Goal: Information Seeking & Learning: Learn about a topic

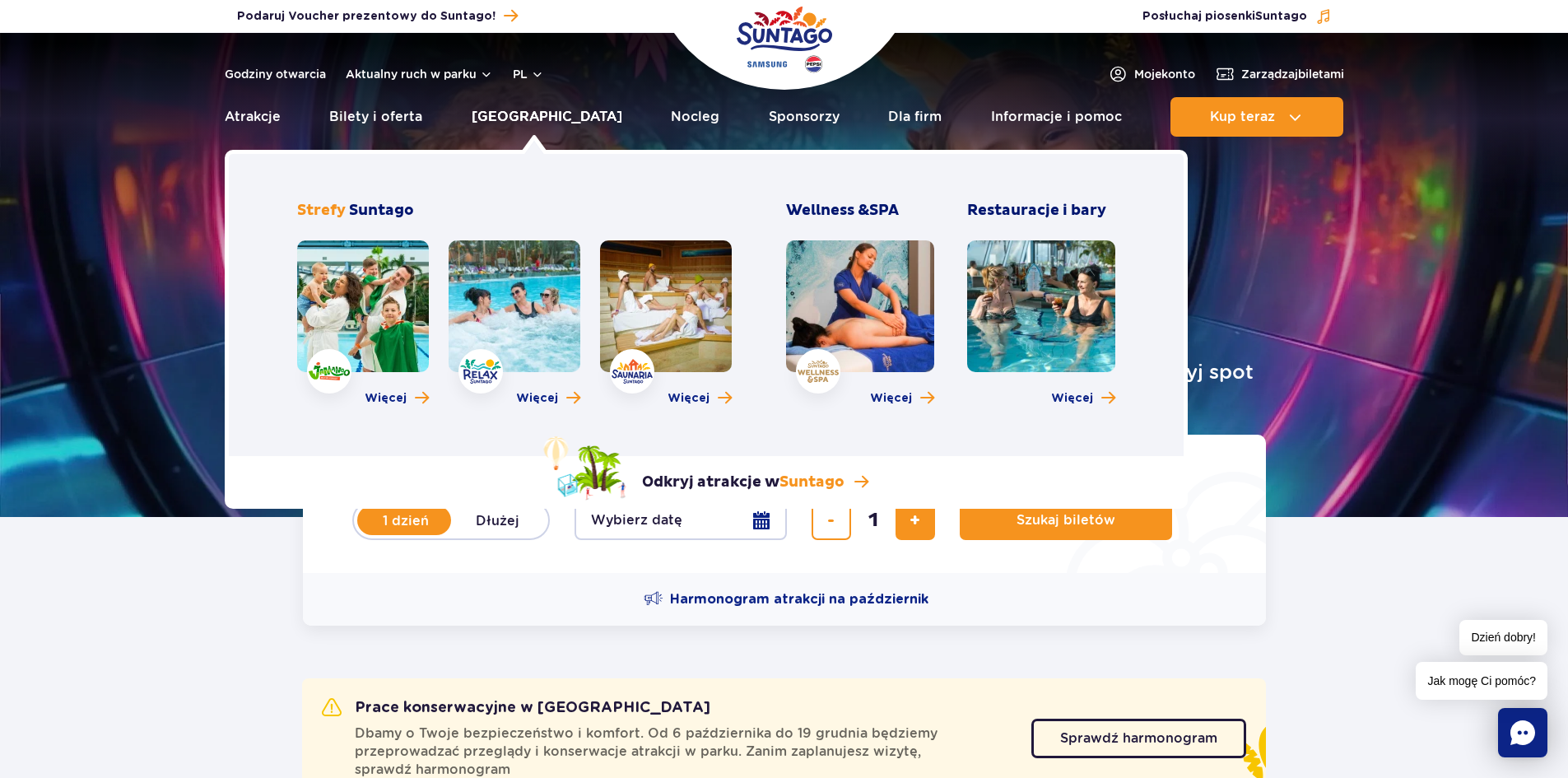
click at [556, 113] on link "[GEOGRAPHIC_DATA]" at bounding box center [547, 117] width 151 height 40
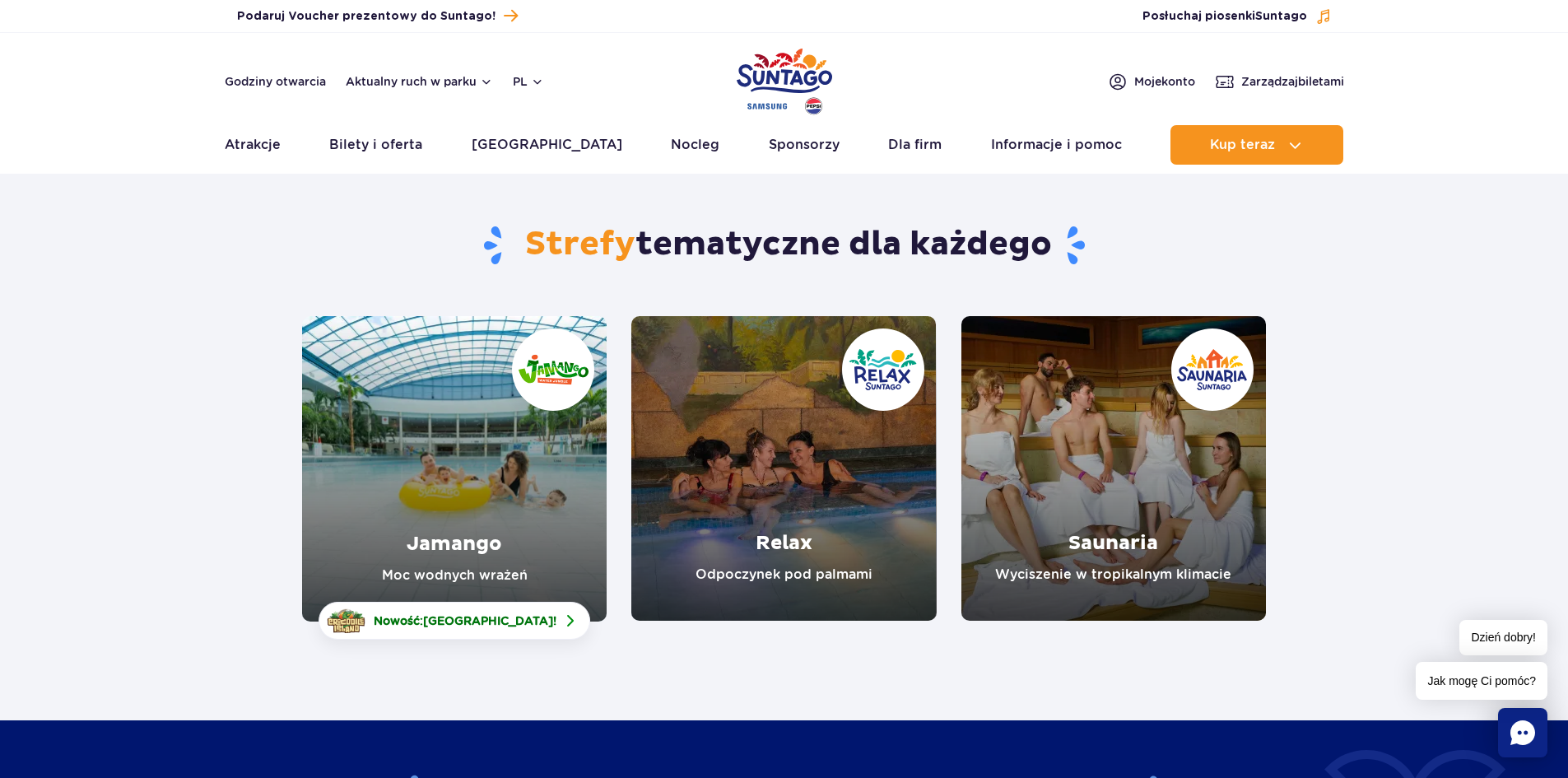
click at [439, 397] on link "Jamango" at bounding box center [455, 469] width 305 height 306
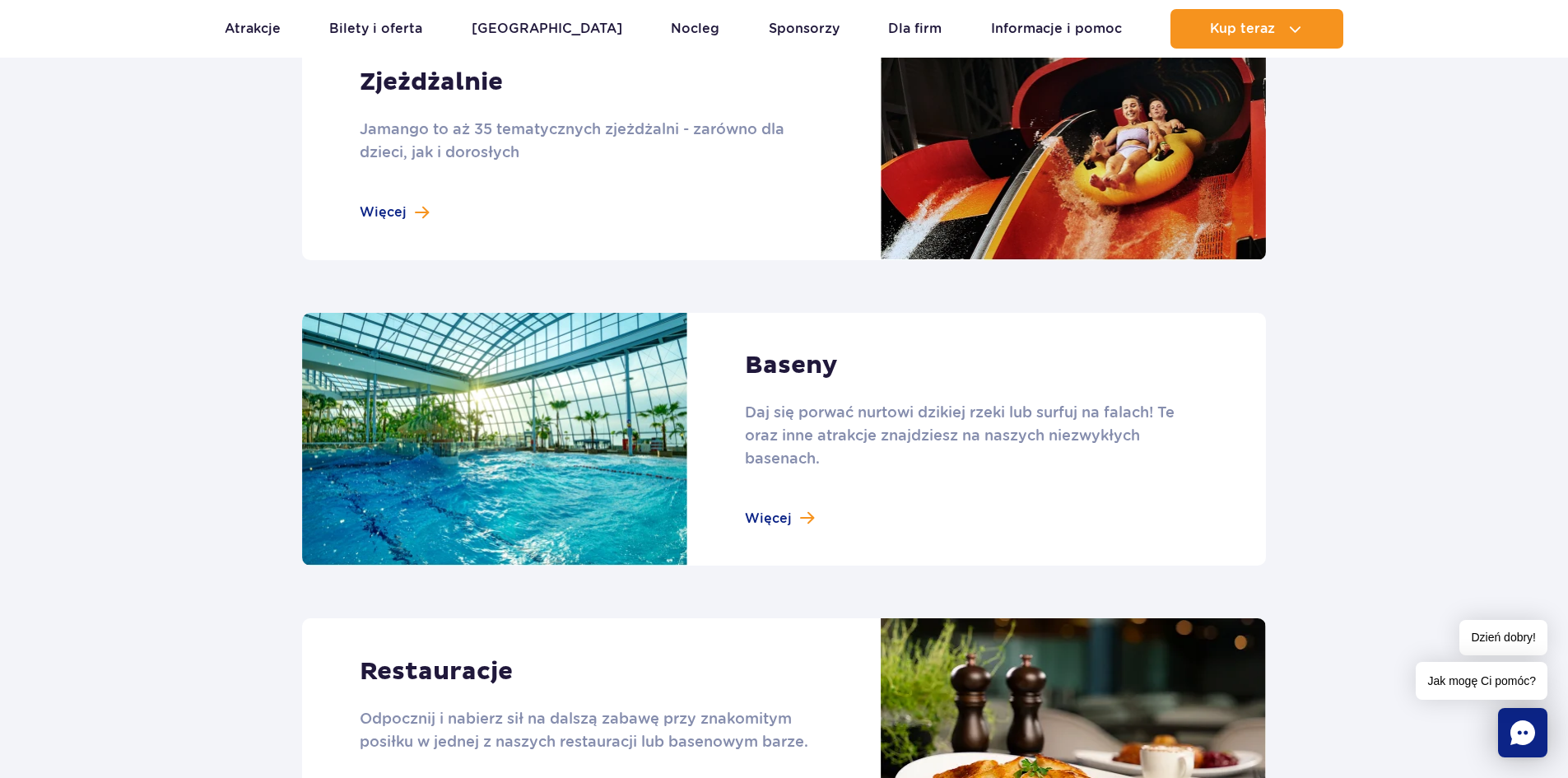
scroll to position [1400, 0]
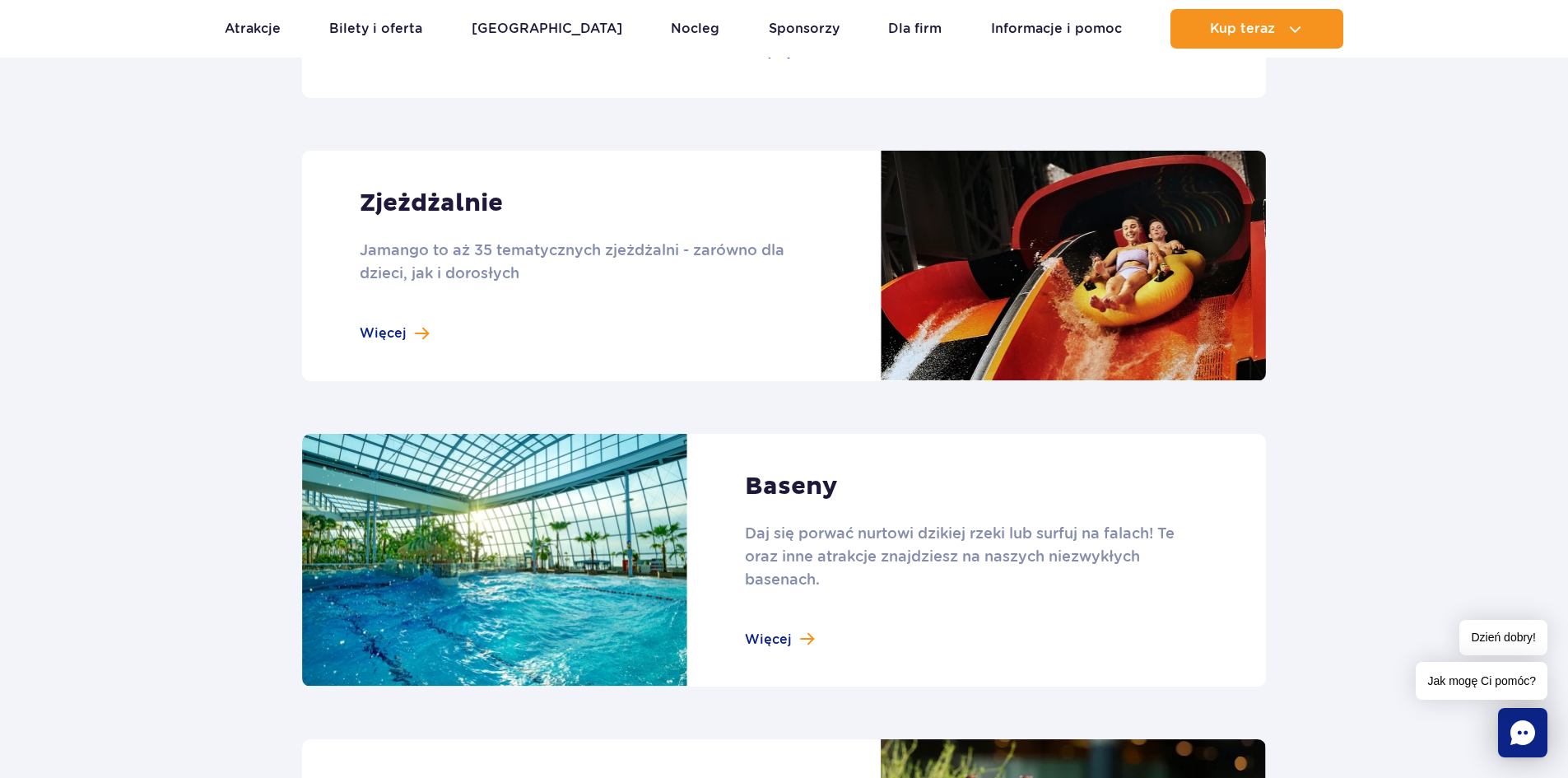
click at [798, 649] on link at bounding box center [784, 560] width 964 height 253
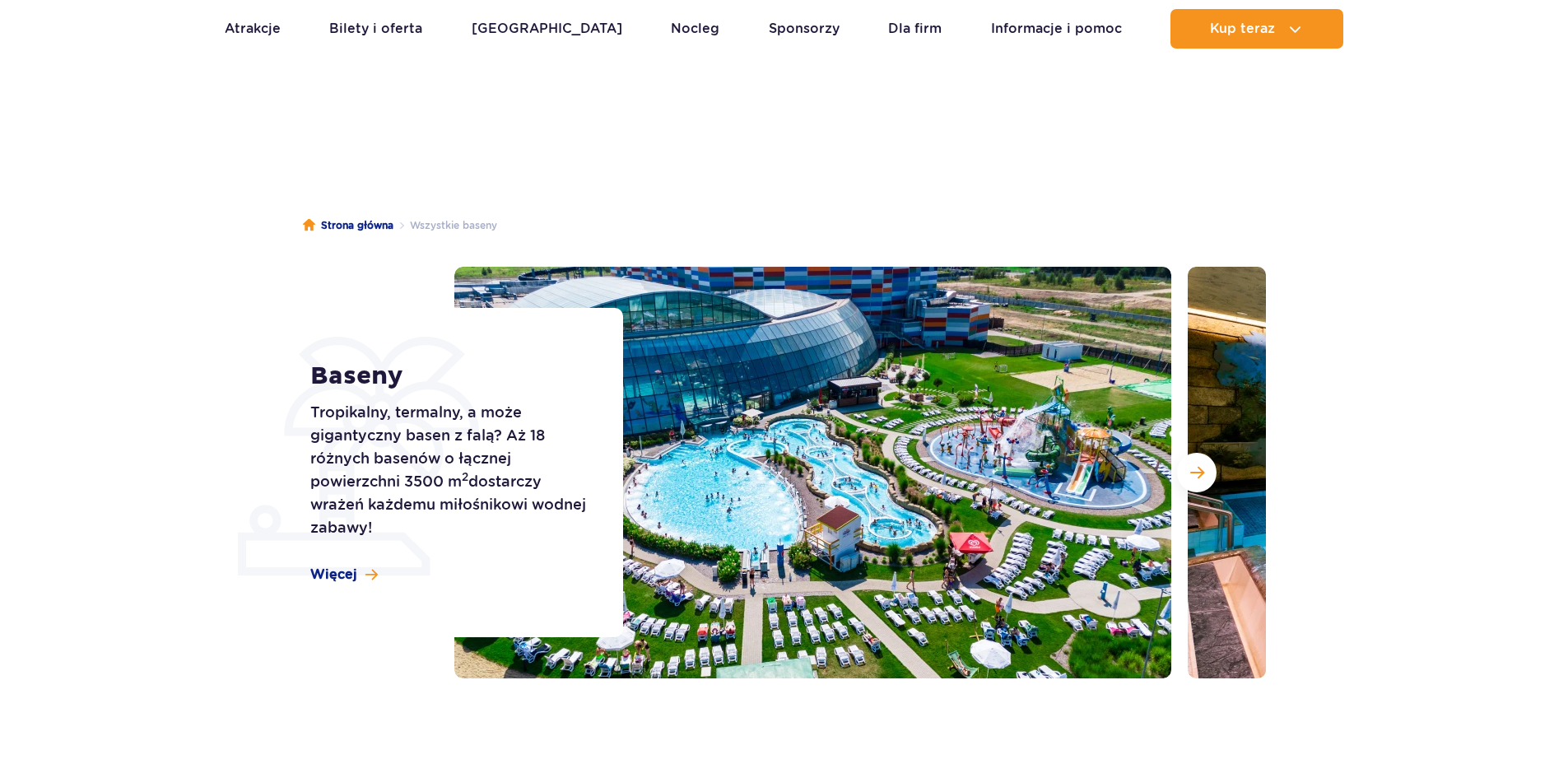
scroll to position [247, 0]
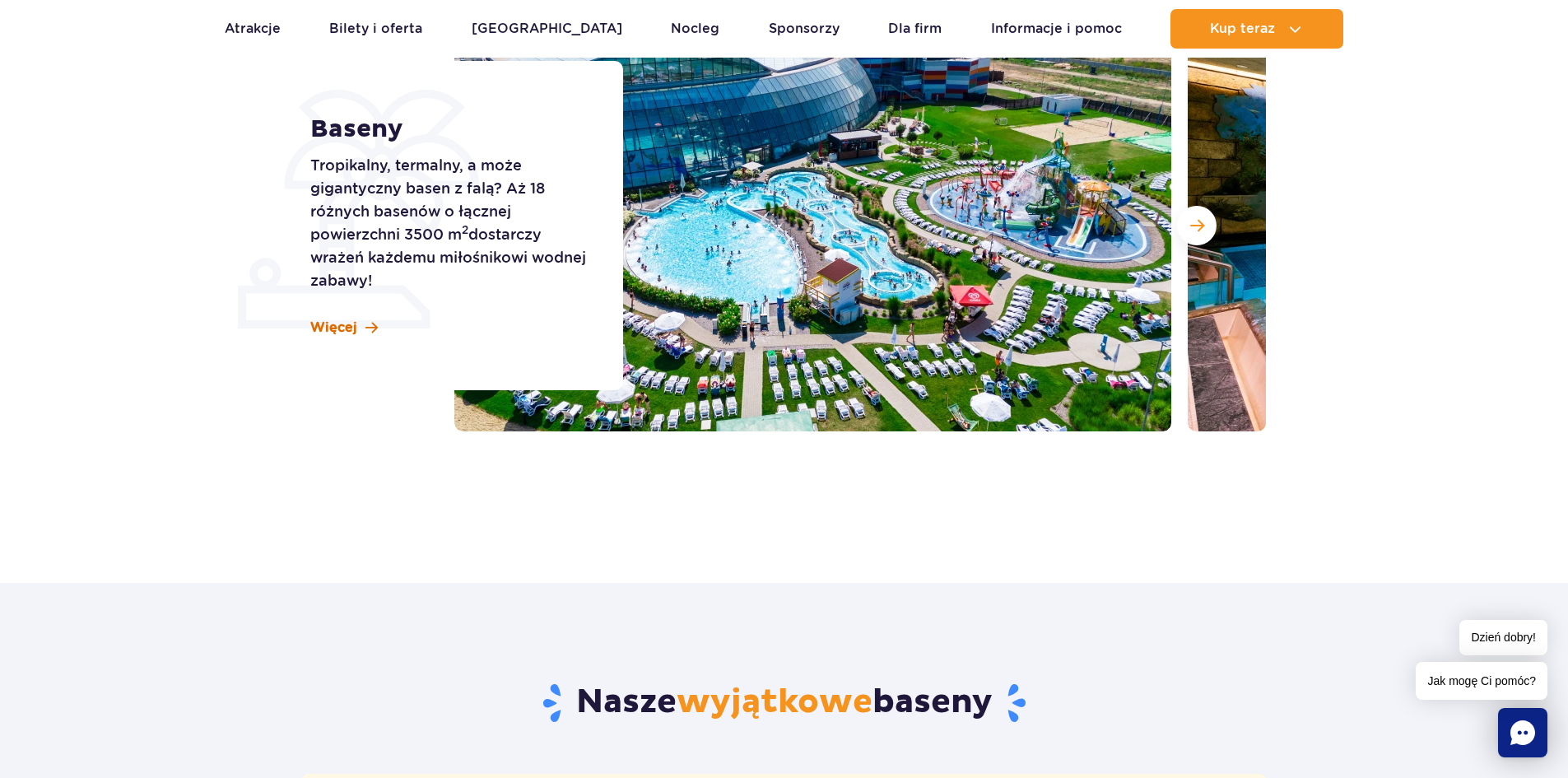
click at [336, 320] on span "Więcej" at bounding box center [333, 327] width 47 height 18
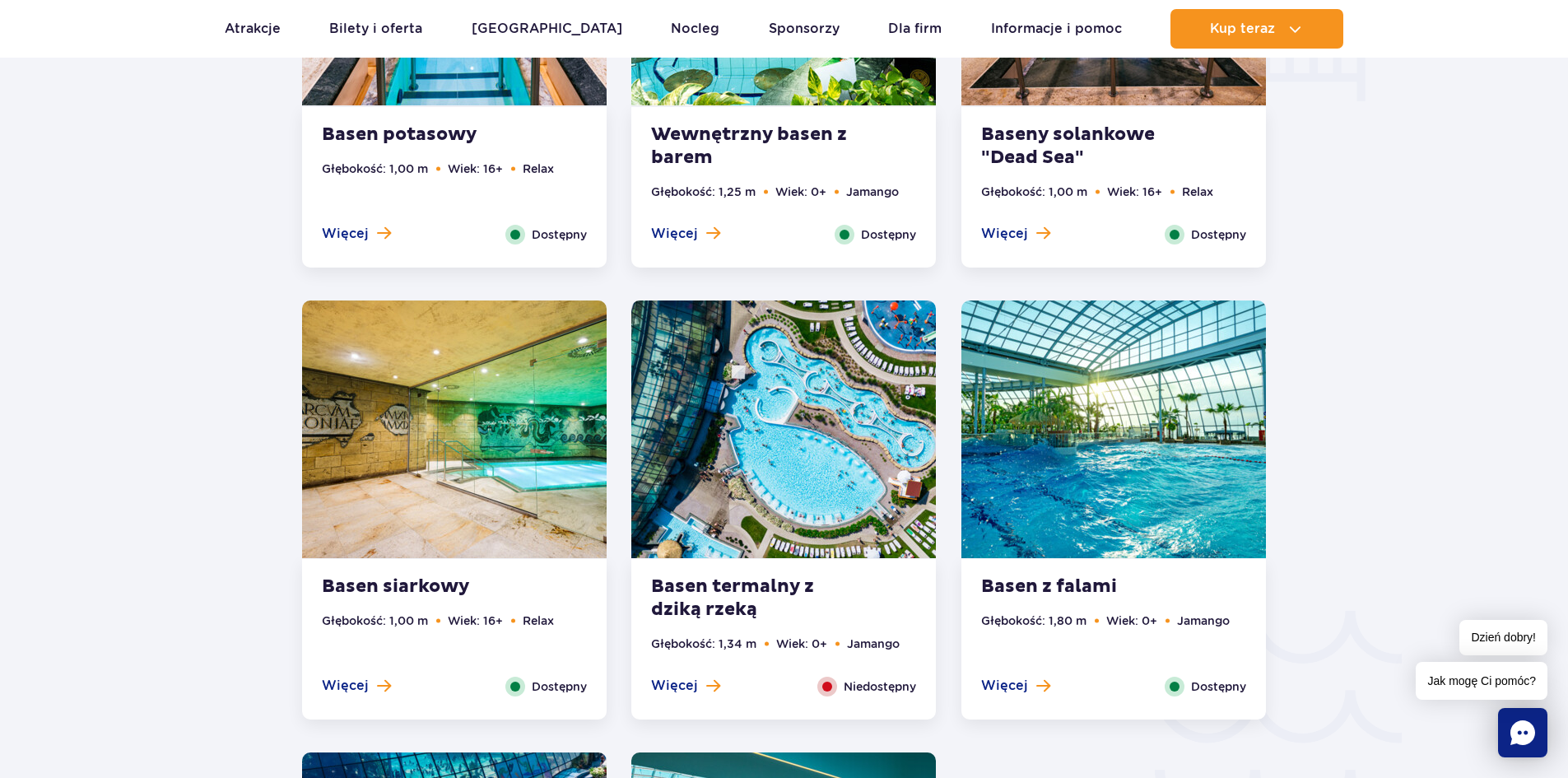
scroll to position [2313, 0]
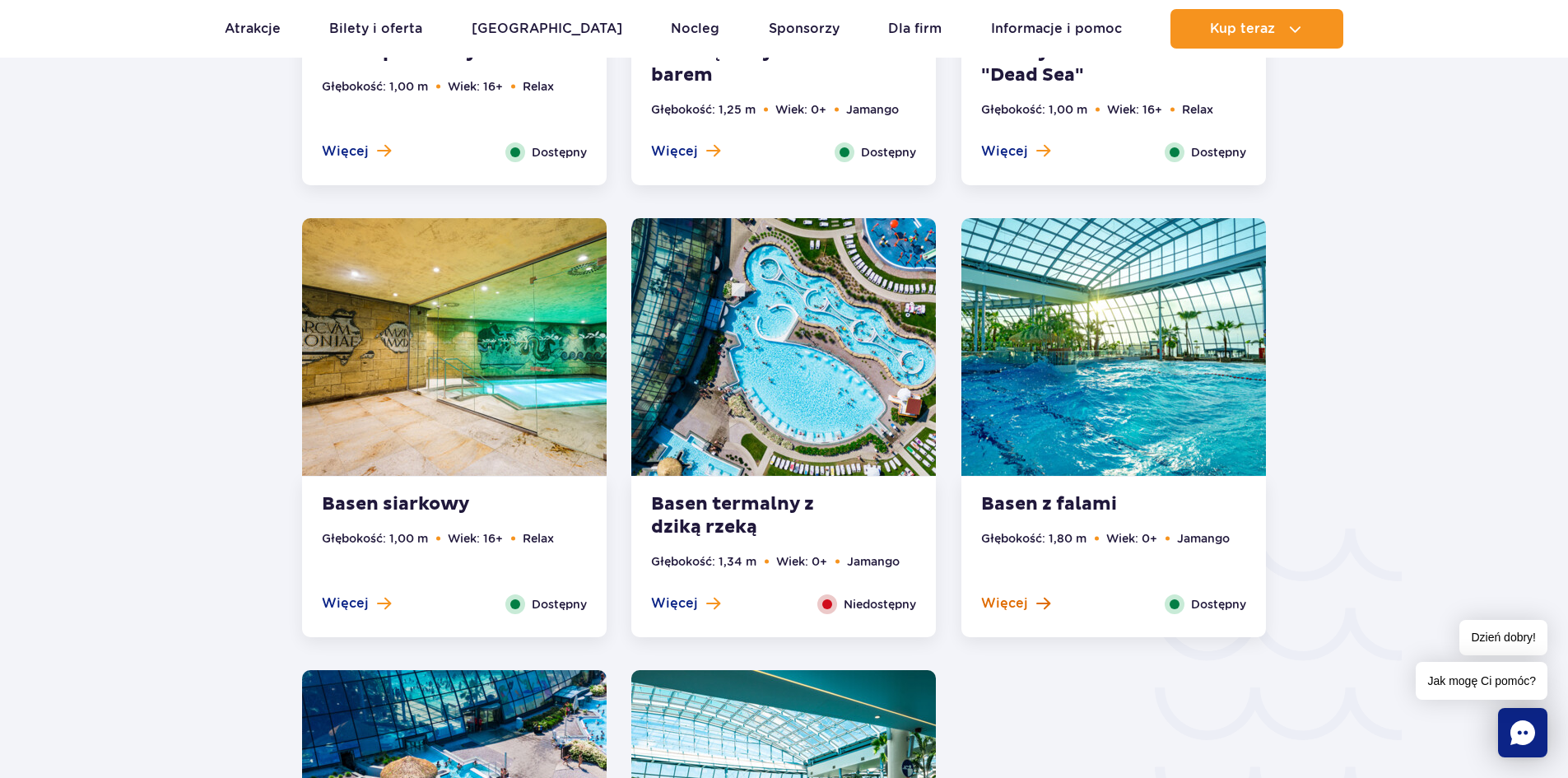
click at [1041, 601] on span at bounding box center [1044, 603] width 14 height 14
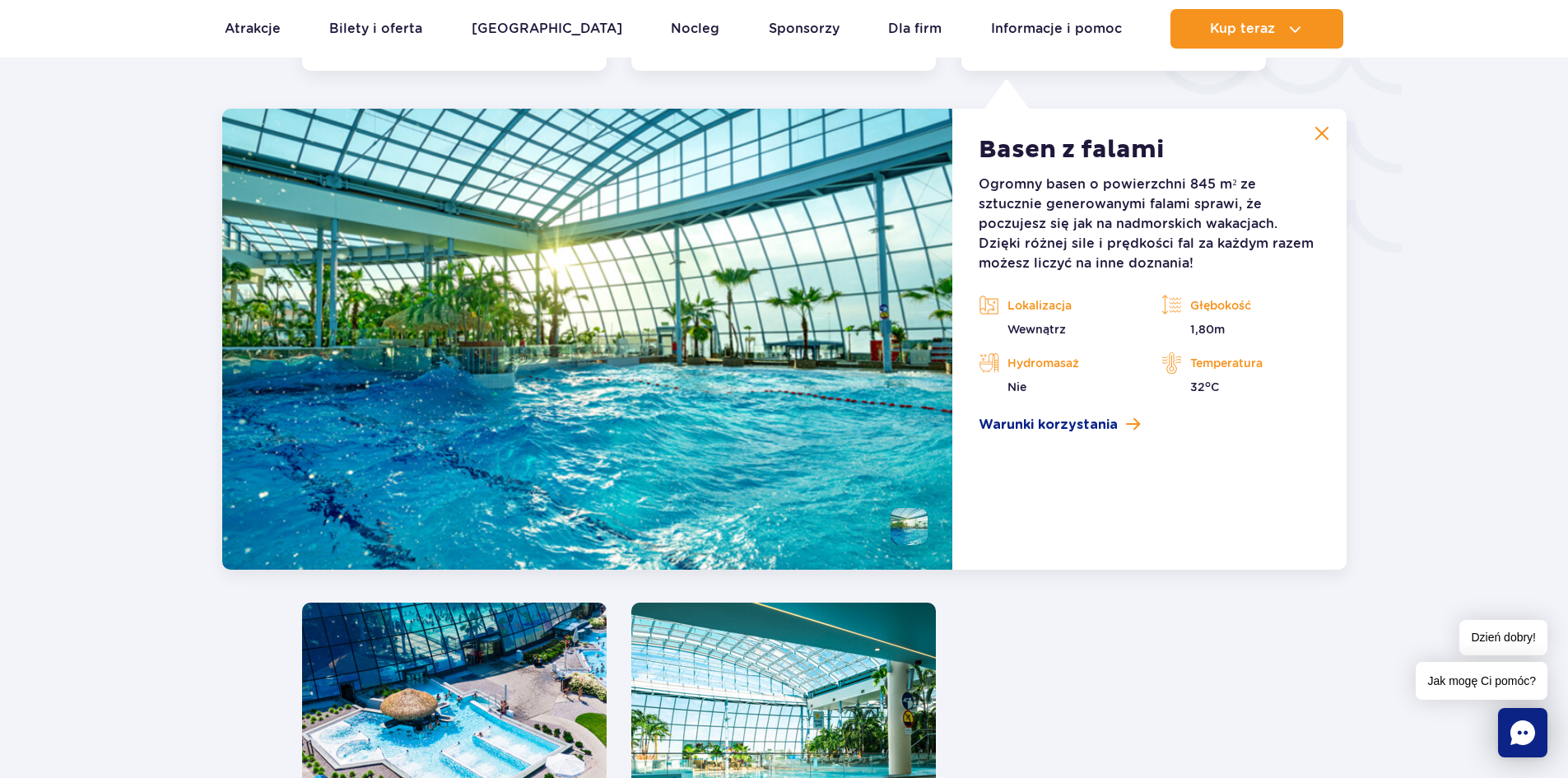
scroll to position [2889, 0]
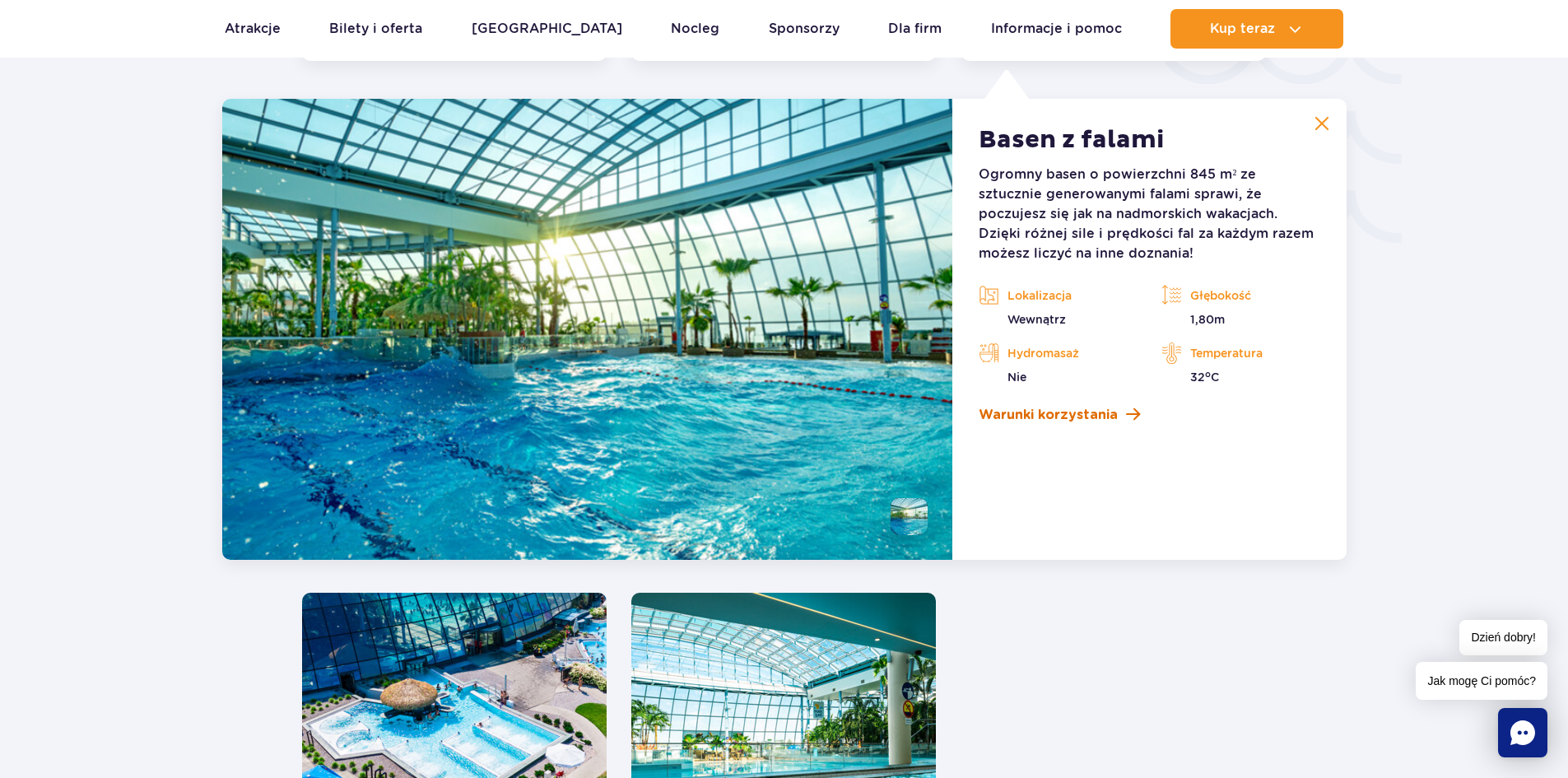
click at [1118, 420] on link "Warunki korzystania" at bounding box center [1150, 414] width 341 height 19
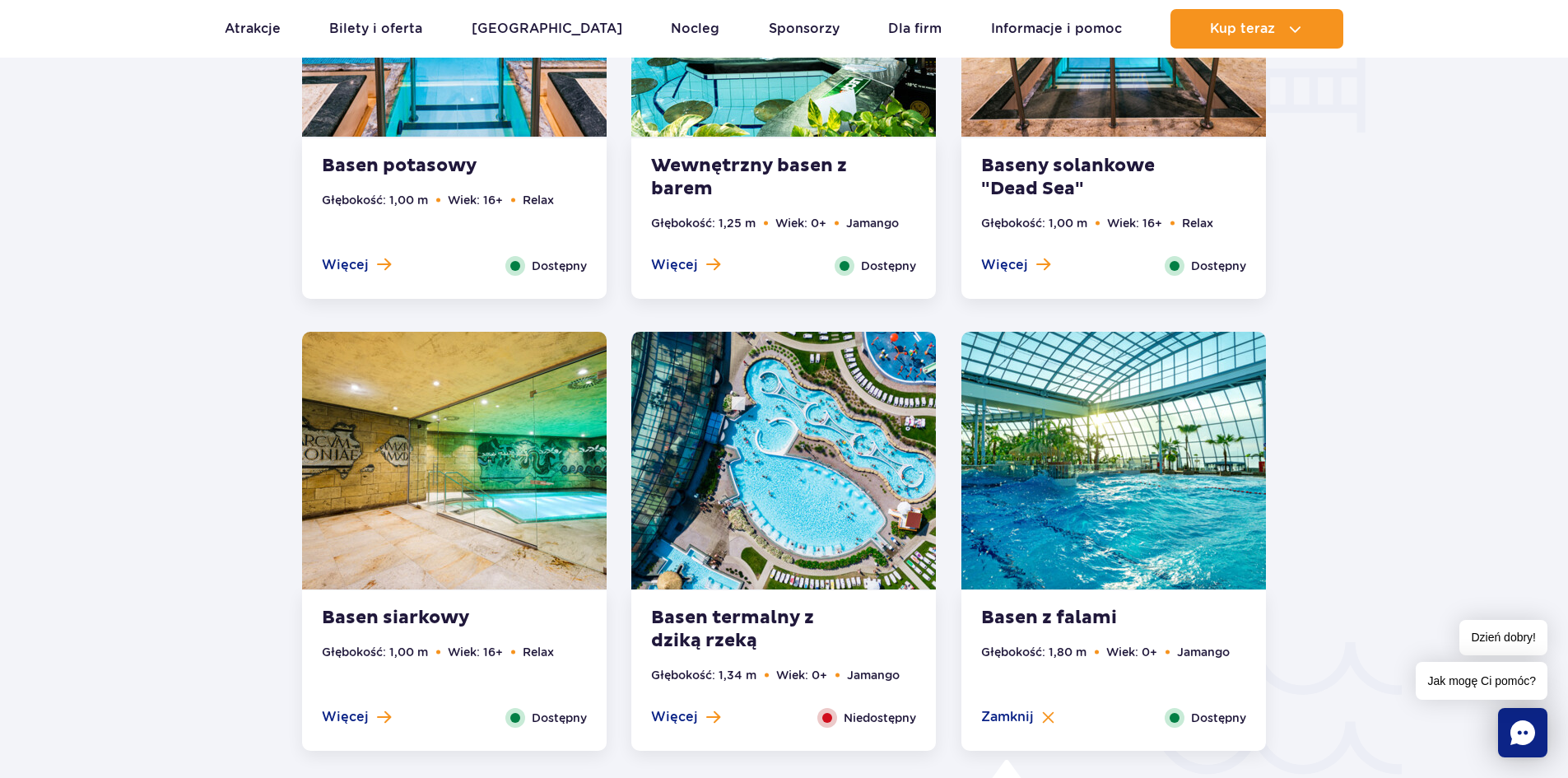
scroll to position [2059, 0]
